Goal: Transaction & Acquisition: Book appointment/travel/reservation

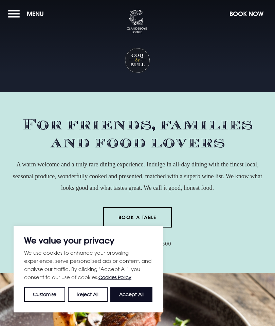
click at [137, 302] on button "Accept All" at bounding box center [131, 294] width 42 height 15
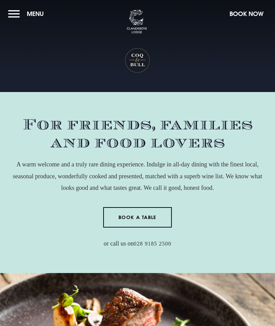
checkbox input "true"
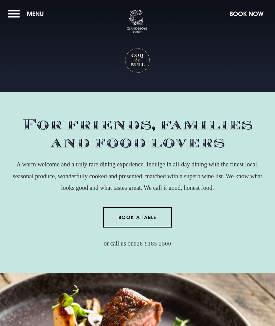
click at [140, 220] on link "Book a Table" at bounding box center [137, 217] width 69 height 20
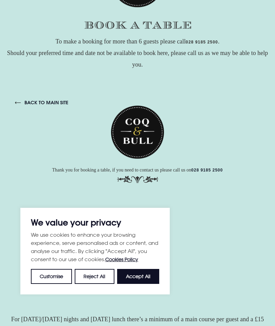
click at [139, 280] on button "Accept All" at bounding box center [138, 276] width 42 height 15
checkbox input "true"
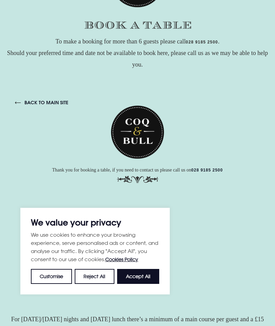
checkbox input "true"
